Goal: Task Accomplishment & Management: Manage account settings

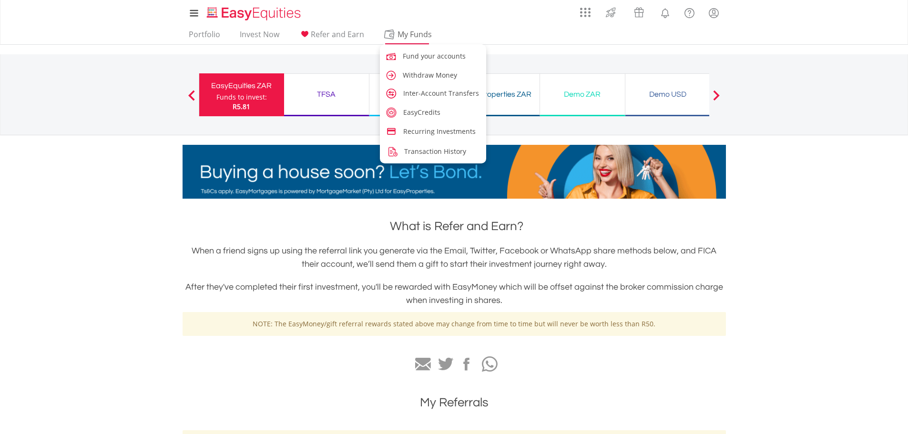
click at [394, 32] on span "My Funds" at bounding box center [415, 34] width 62 height 12
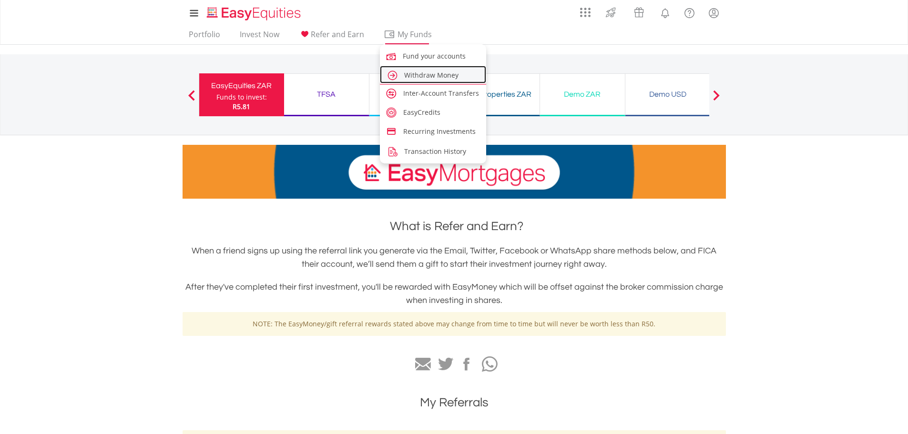
click at [412, 72] on span "Withdraw Money" at bounding box center [431, 75] width 54 height 9
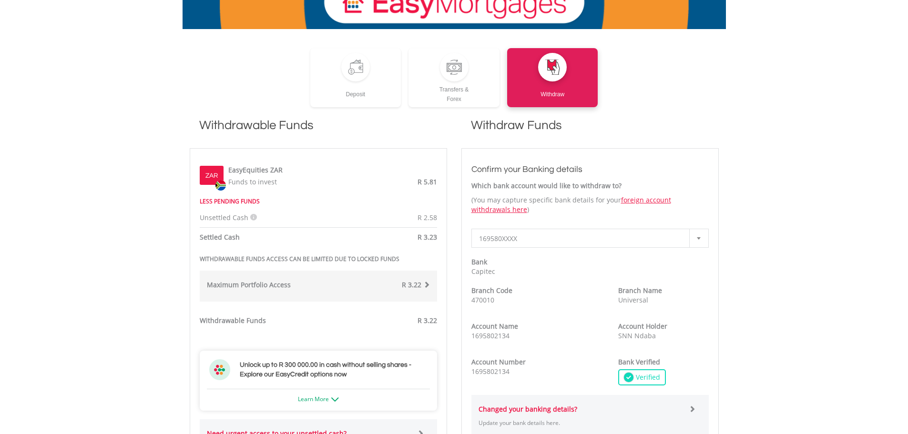
scroll to position [143, 0]
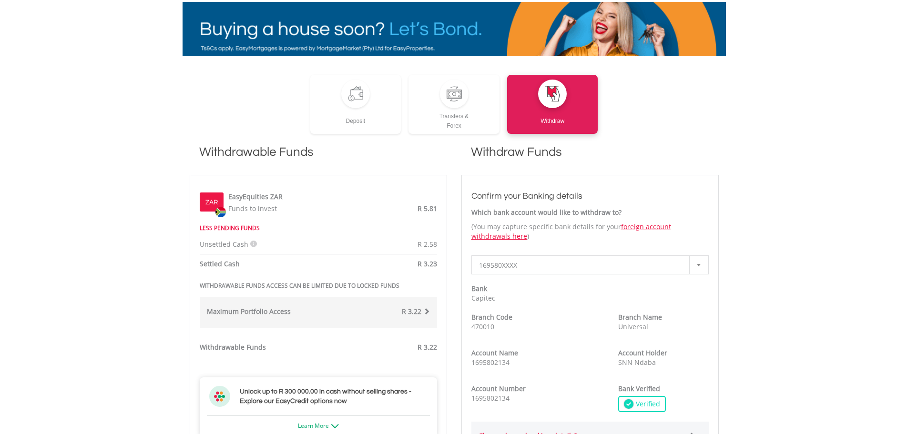
click at [286, 196] on div "EasyEquities ZAR Funds to invest R 5.81" at bounding box center [329, 202] width 213 height 24
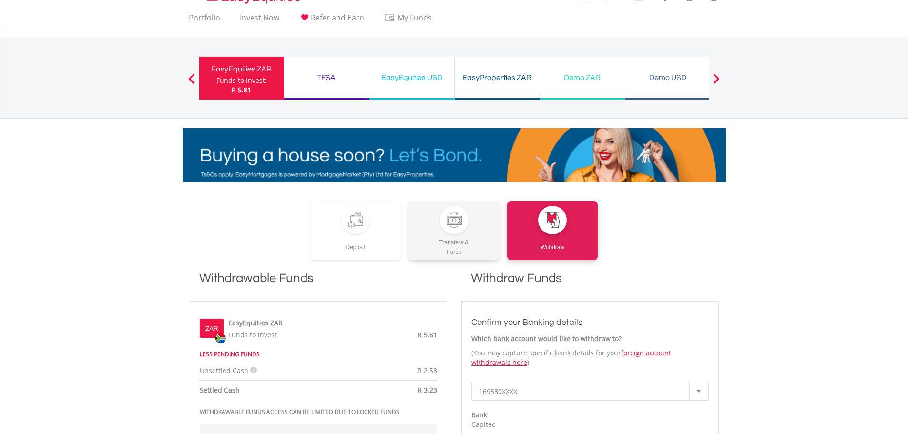
scroll to position [0, 0]
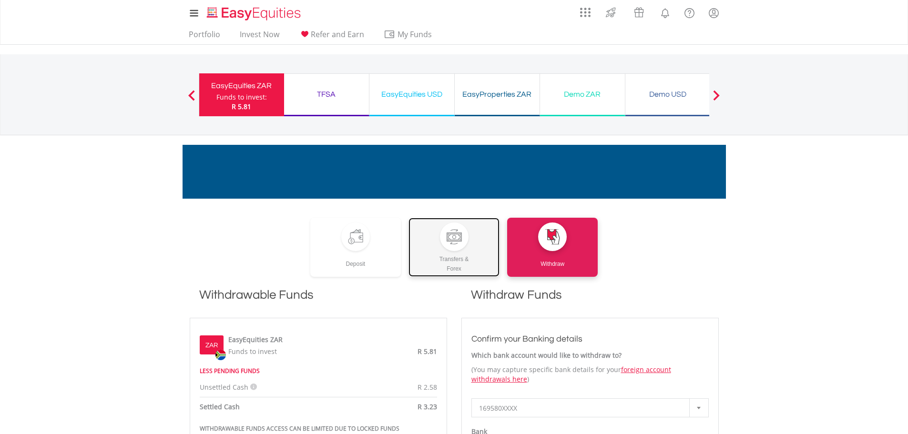
click at [444, 245] on div at bounding box center [454, 236] width 29 height 29
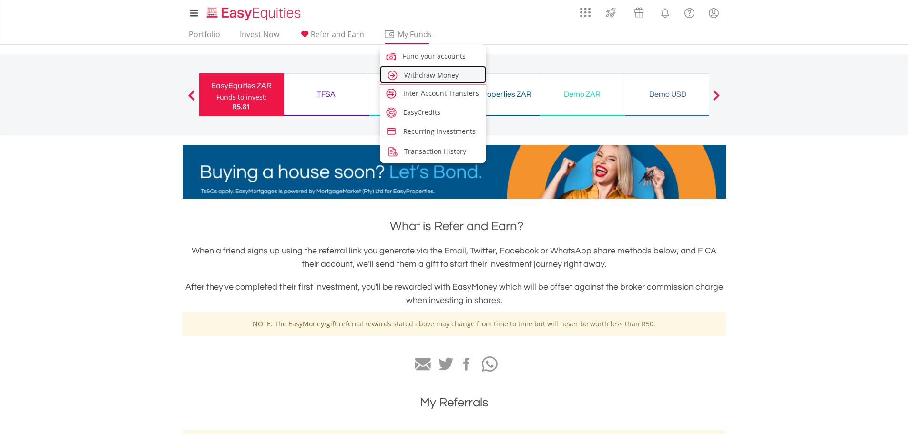
click at [427, 78] on span "Withdraw Money" at bounding box center [431, 75] width 54 height 9
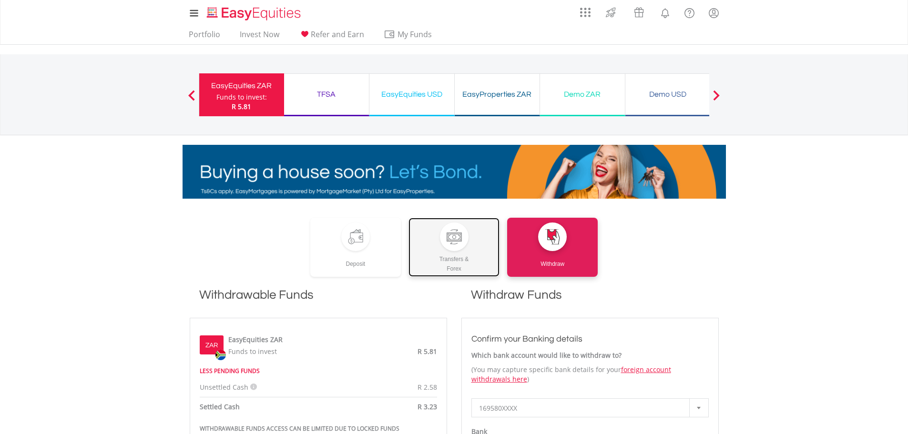
click at [442, 248] on link "Transfers & Forex" at bounding box center [453, 247] width 91 height 59
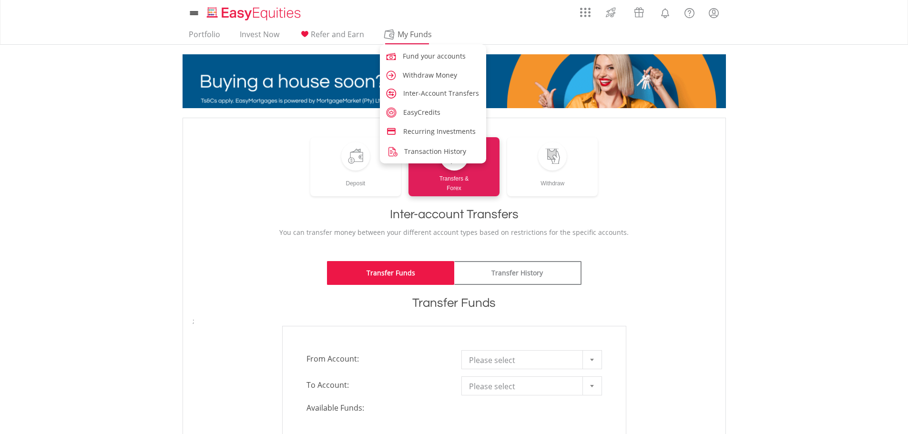
click at [400, 34] on span "My Funds" at bounding box center [415, 34] width 62 height 12
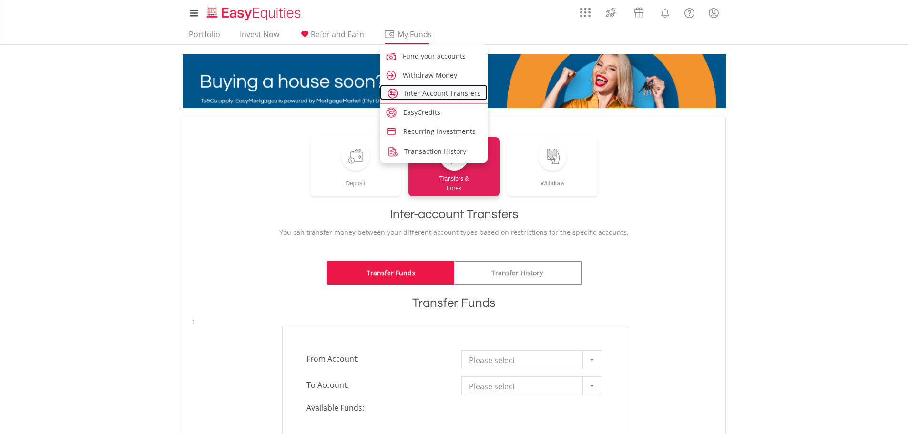
click at [424, 90] on span "Inter-Account Transfers" at bounding box center [442, 93] width 76 height 9
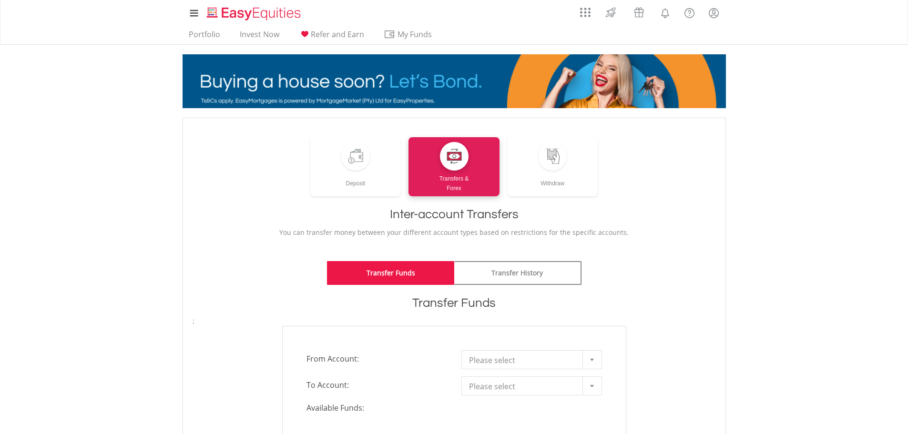
click at [562, 355] on span "Please select" at bounding box center [524, 360] width 111 height 19
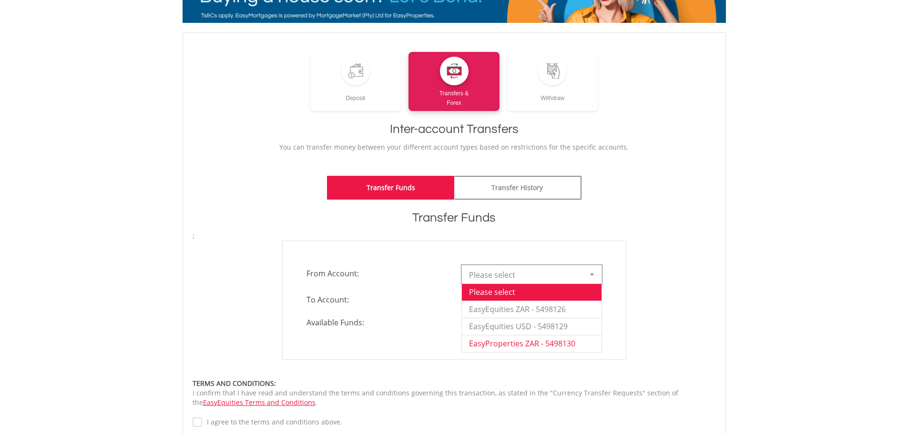
scroll to position [95, 0]
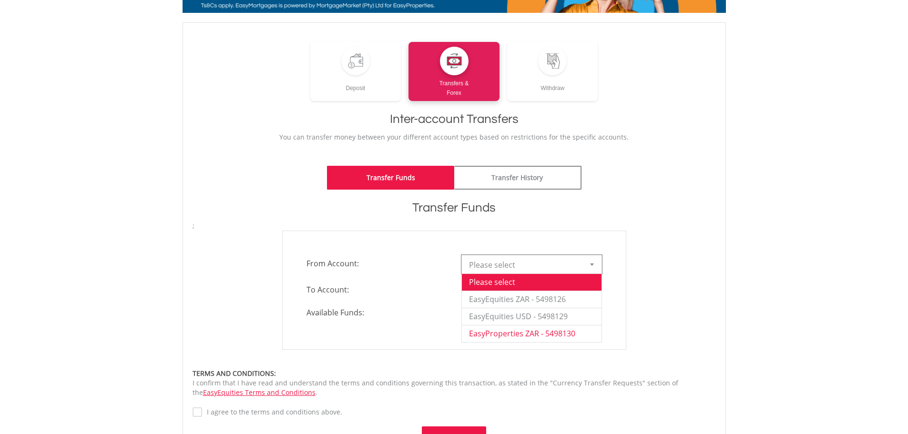
click at [559, 325] on li "EasyProperties ZAR - 5498130" at bounding box center [532, 333] width 140 height 17
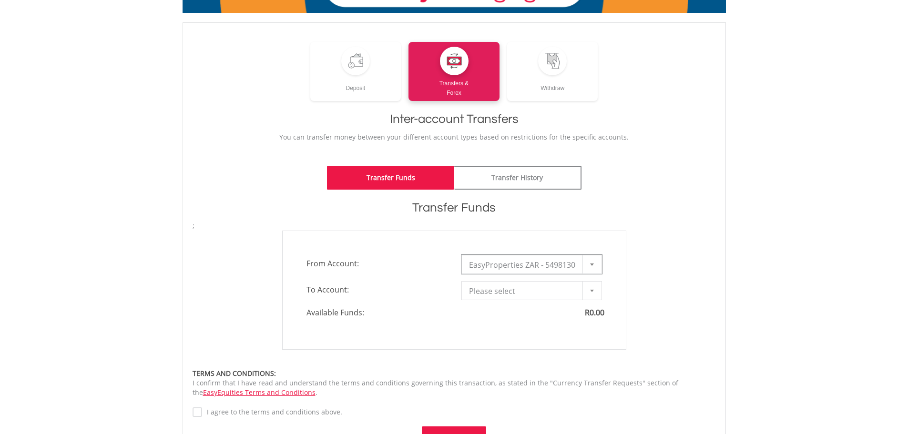
click at [591, 266] on div at bounding box center [591, 264] width 19 height 18
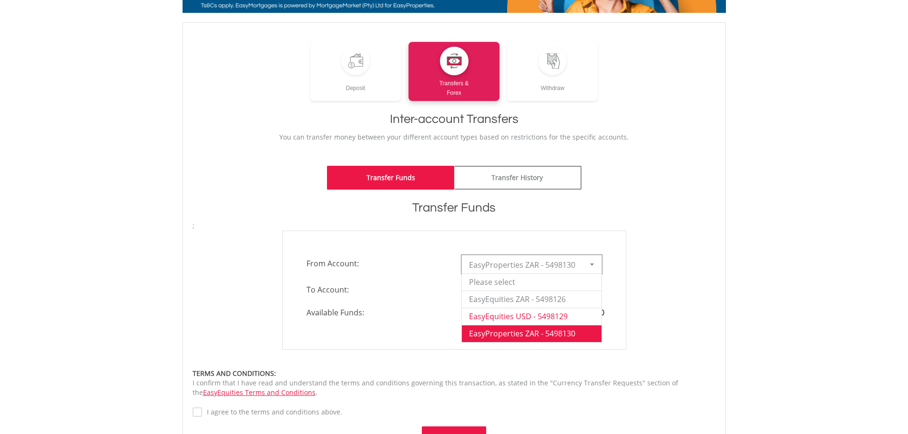
click at [574, 310] on li "EasyEquities USD - 5498129" at bounding box center [532, 316] width 140 height 17
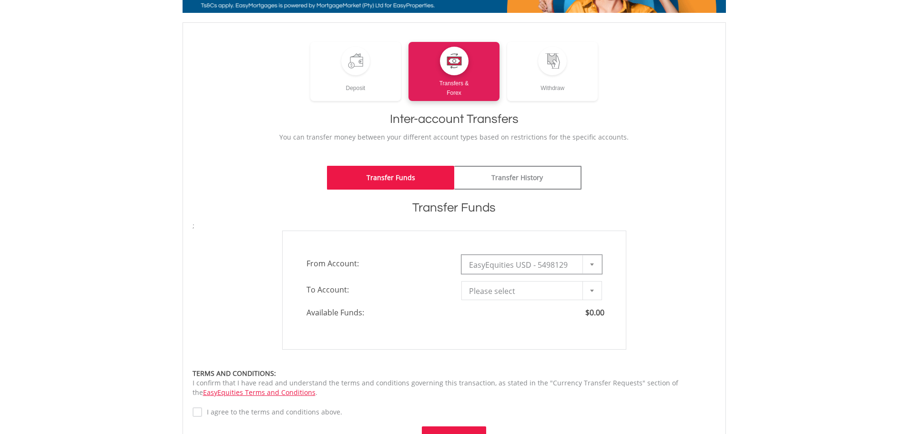
click at [596, 269] on div at bounding box center [591, 264] width 19 height 18
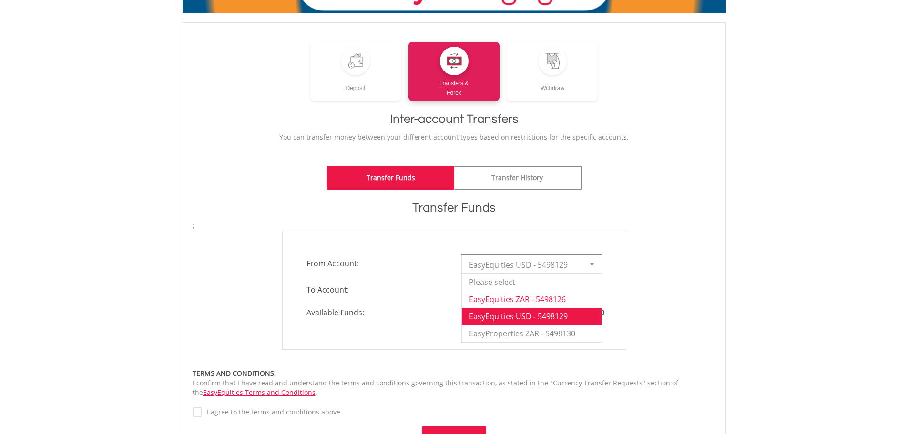
click at [571, 295] on li "EasyEquities ZAR - 5498126" at bounding box center [532, 299] width 140 height 17
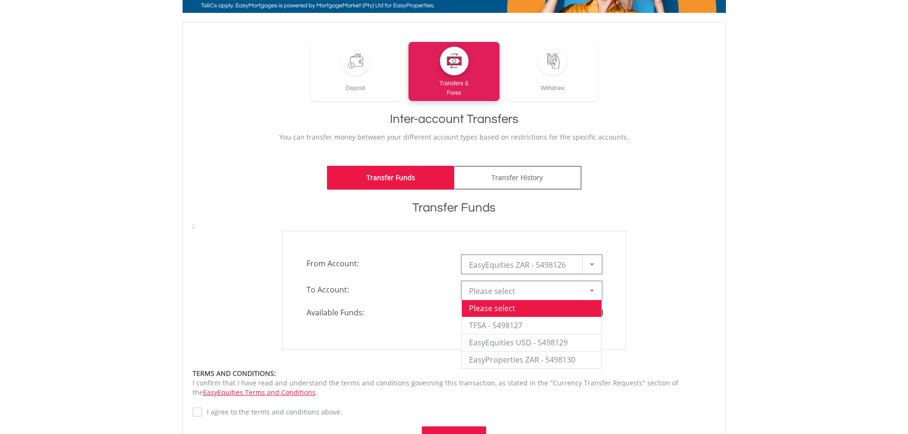
click at [598, 298] on div at bounding box center [591, 291] width 19 height 18
click at [575, 326] on li "TFSA - 5498127" at bounding box center [532, 325] width 140 height 17
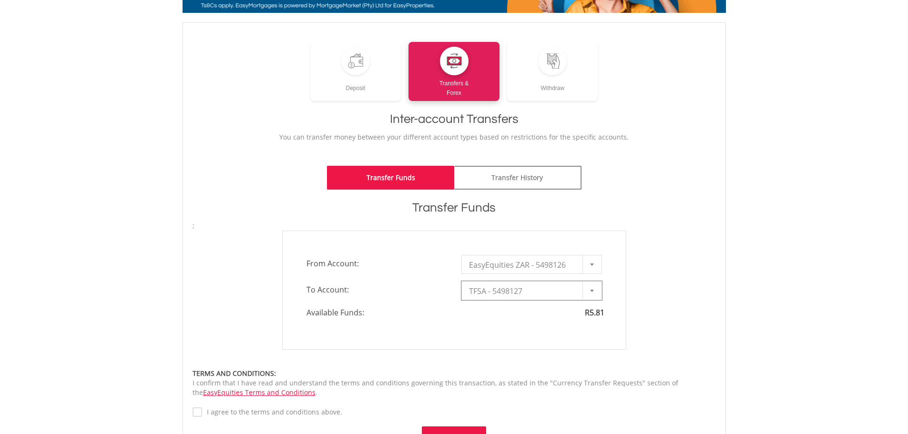
type input "*"
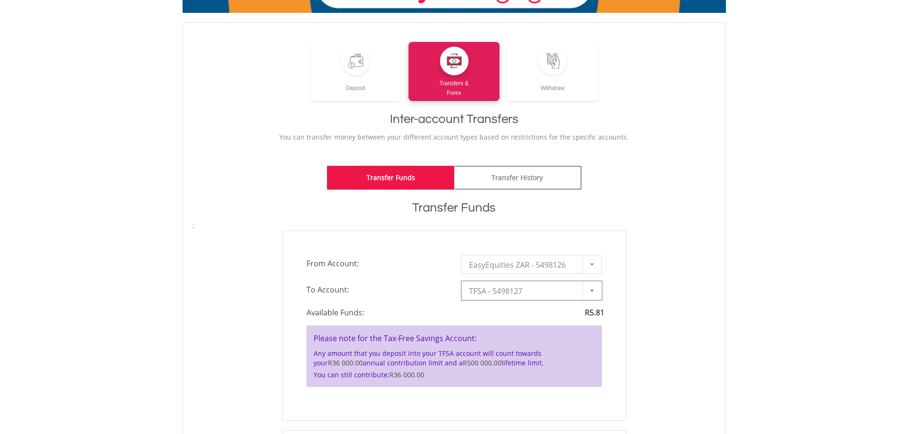
click at [590, 275] on div "**********" at bounding box center [454, 326] width 344 height 190
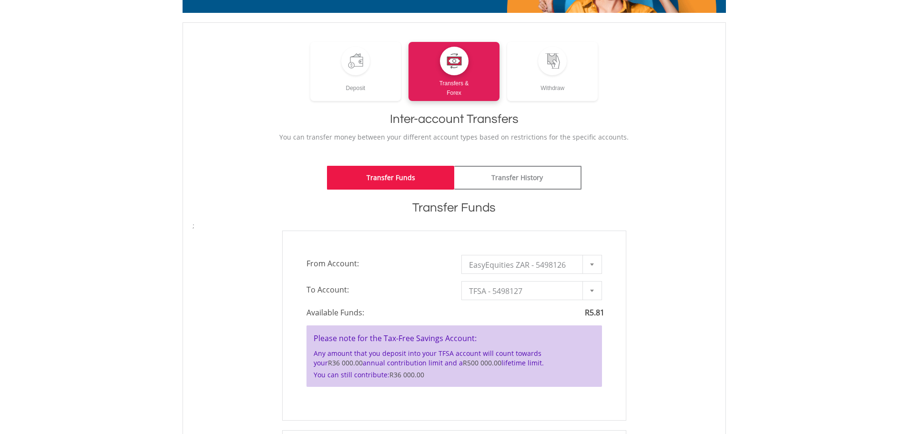
click at [585, 276] on div "**********" at bounding box center [454, 326] width 344 height 190
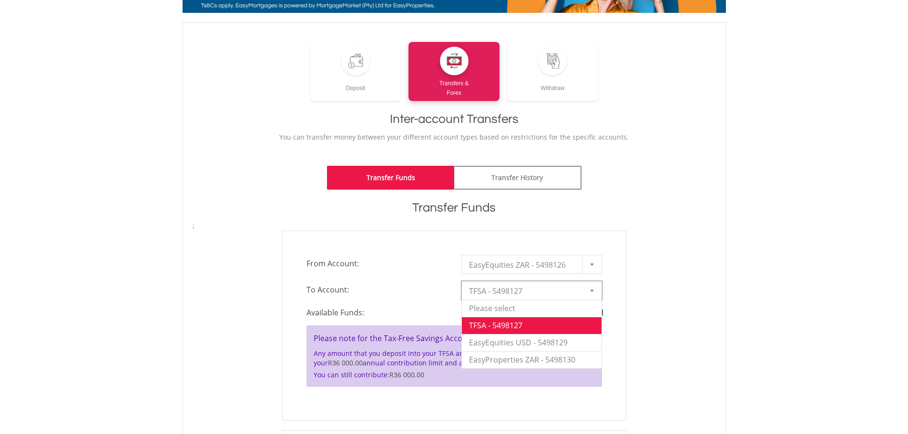
click at [598, 293] on div at bounding box center [591, 291] width 19 height 18
click at [586, 342] on li "EasyEquities USD - 5498129" at bounding box center [532, 342] width 140 height 17
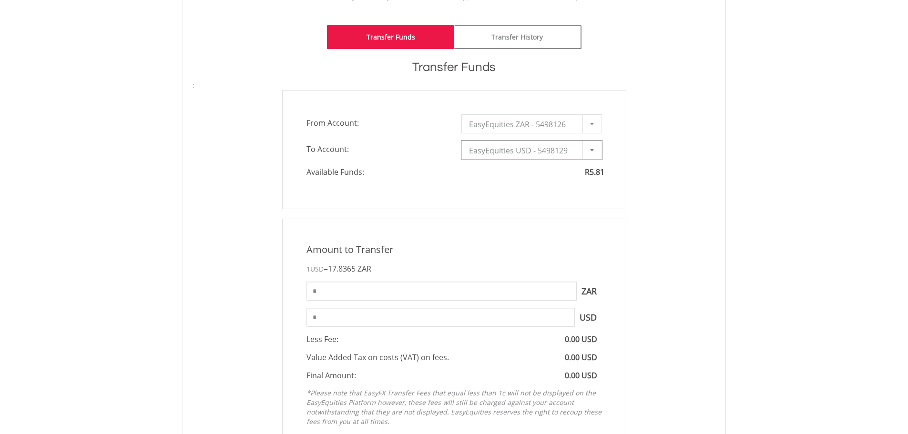
scroll to position [238, 0]
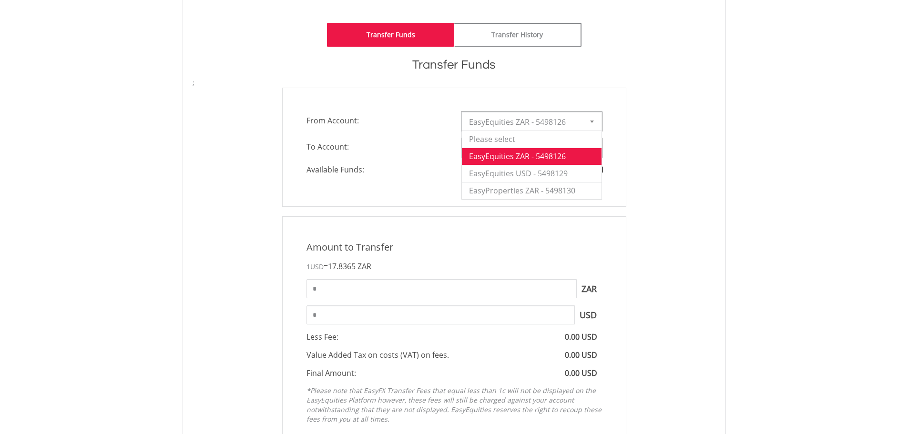
click at [571, 126] on span "EasyEquities ZAR - 5498126" at bounding box center [524, 121] width 111 height 19
click at [538, 244] on div "Amount to Transfer" at bounding box center [454, 248] width 310 height 14
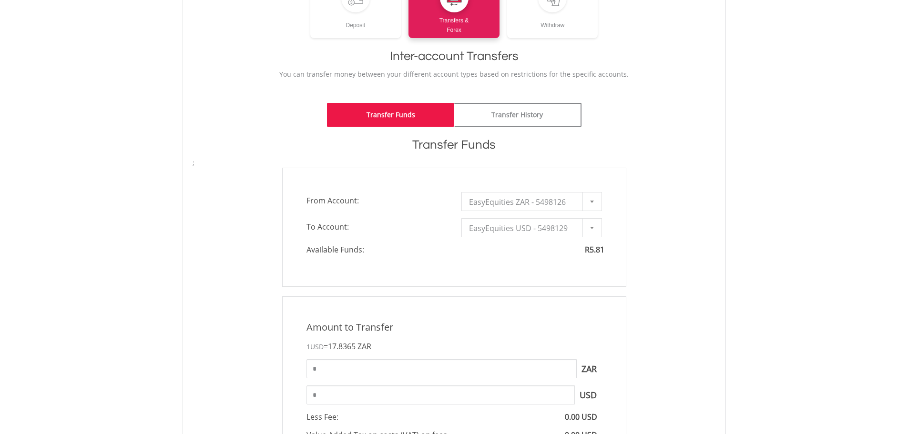
scroll to position [95, 0]
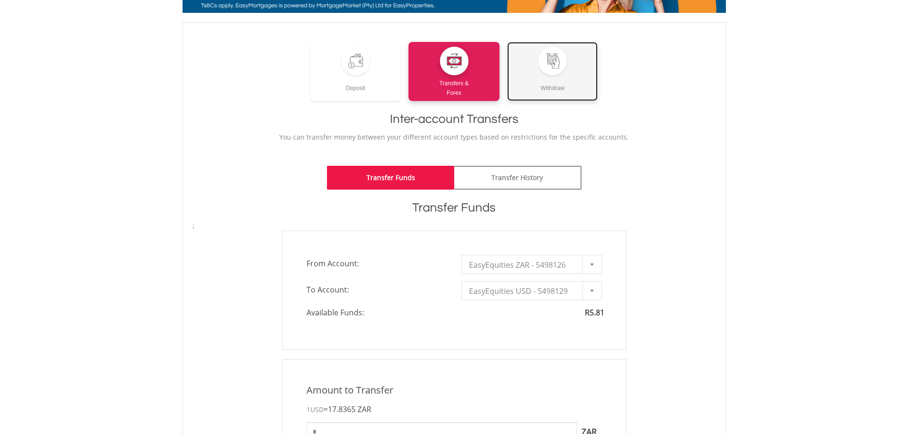
click at [556, 76] on div "Withdraw" at bounding box center [552, 84] width 91 height 18
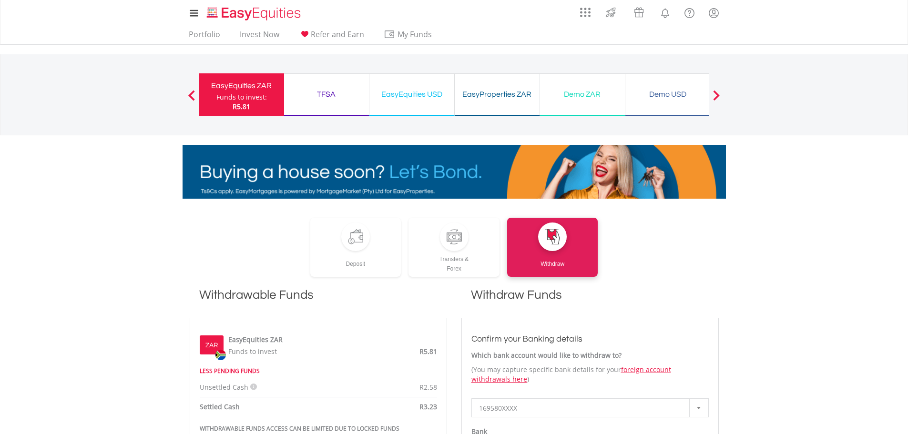
click at [480, 100] on div "EasyProperties ZAR" at bounding box center [496, 94] width 73 height 13
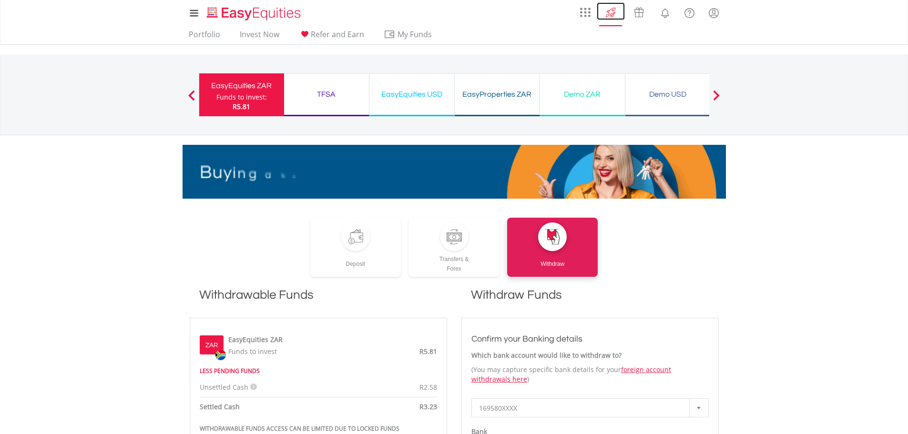
click at [614, 13] on img at bounding box center [611, 12] width 16 height 15
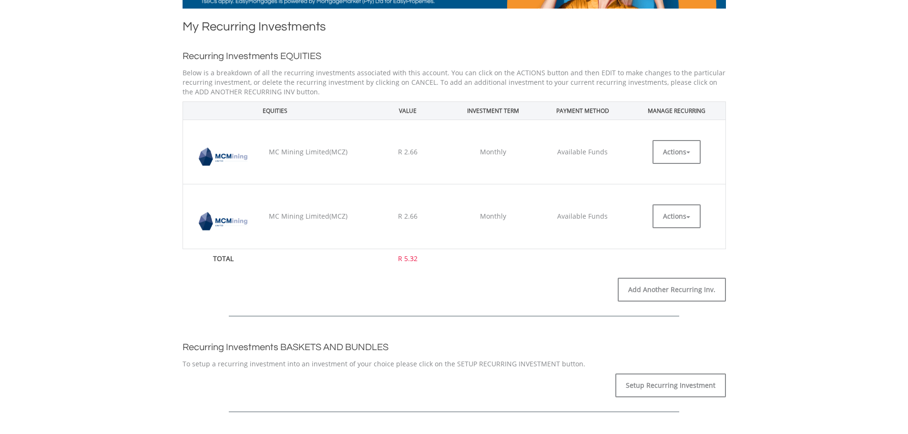
scroll to position [191, 0]
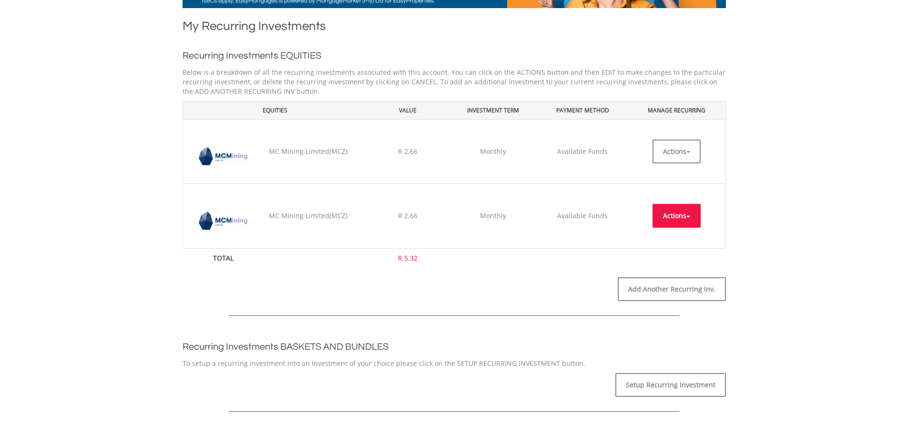
click at [690, 222] on button "Actions" at bounding box center [676, 216] width 48 height 24
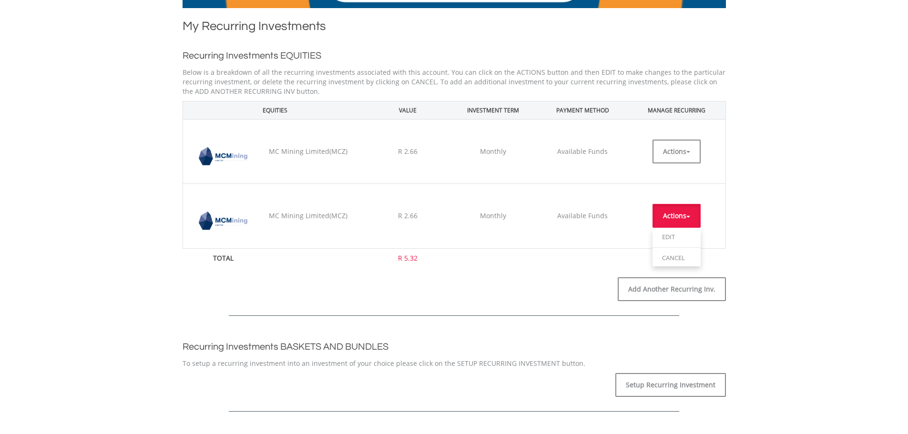
scroll to position [143, 0]
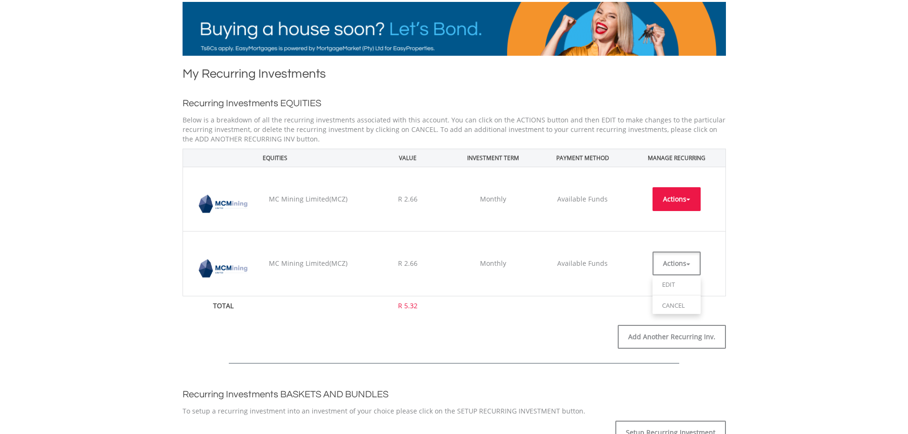
click at [697, 194] on button "Actions" at bounding box center [676, 199] width 48 height 24
click at [638, 206] on td "Actions EDIT CANCEL" at bounding box center [676, 199] width 98 height 64
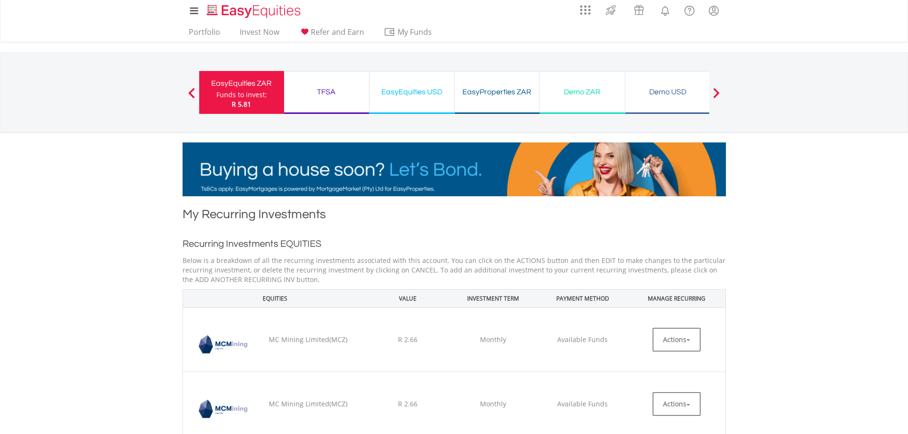
scroll to position [0, 0]
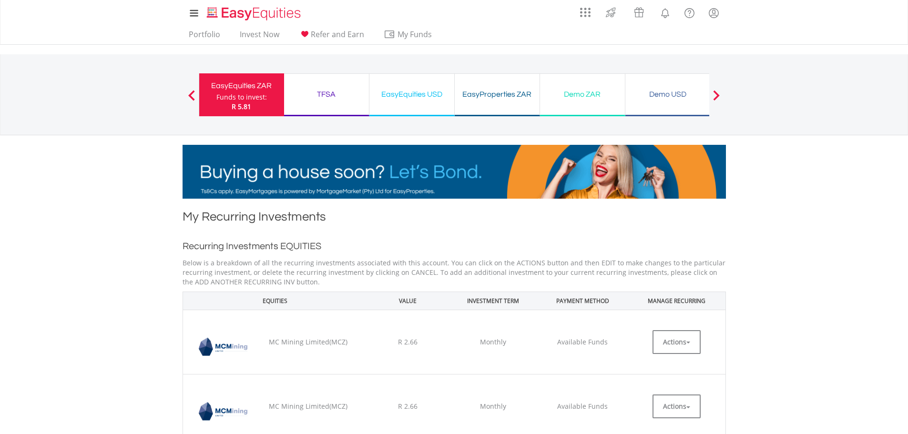
click at [312, 94] on div "TFSA" at bounding box center [326, 94] width 73 height 13
click at [413, 109] on div "EasyEquities USD Funds to invest: R 5.81" at bounding box center [411, 94] width 85 height 43
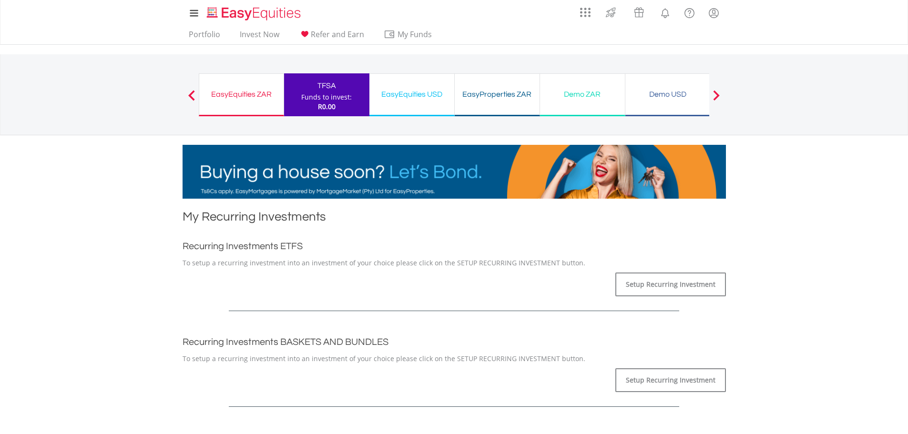
click at [429, 98] on div "EasyEquities USD" at bounding box center [411, 94] width 73 height 13
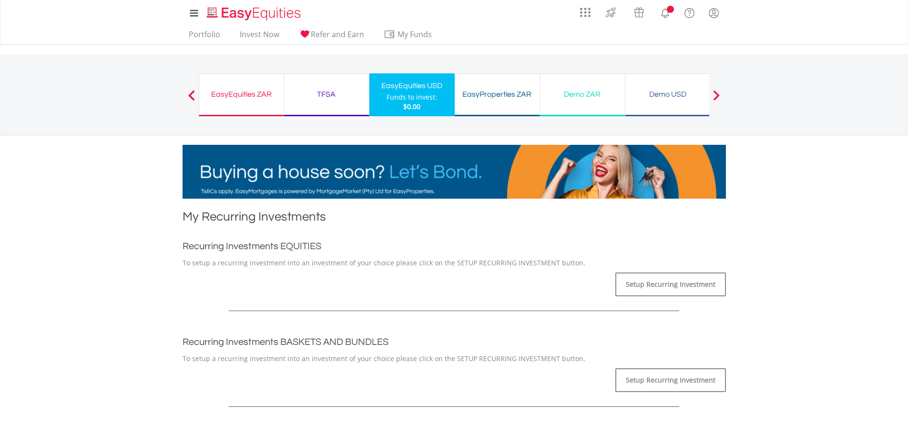
click at [467, 98] on div "EasyProperties ZAR" at bounding box center [496, 94] width 73 height 13
